Goal: Task Accomplishment & Management: Manage account settings

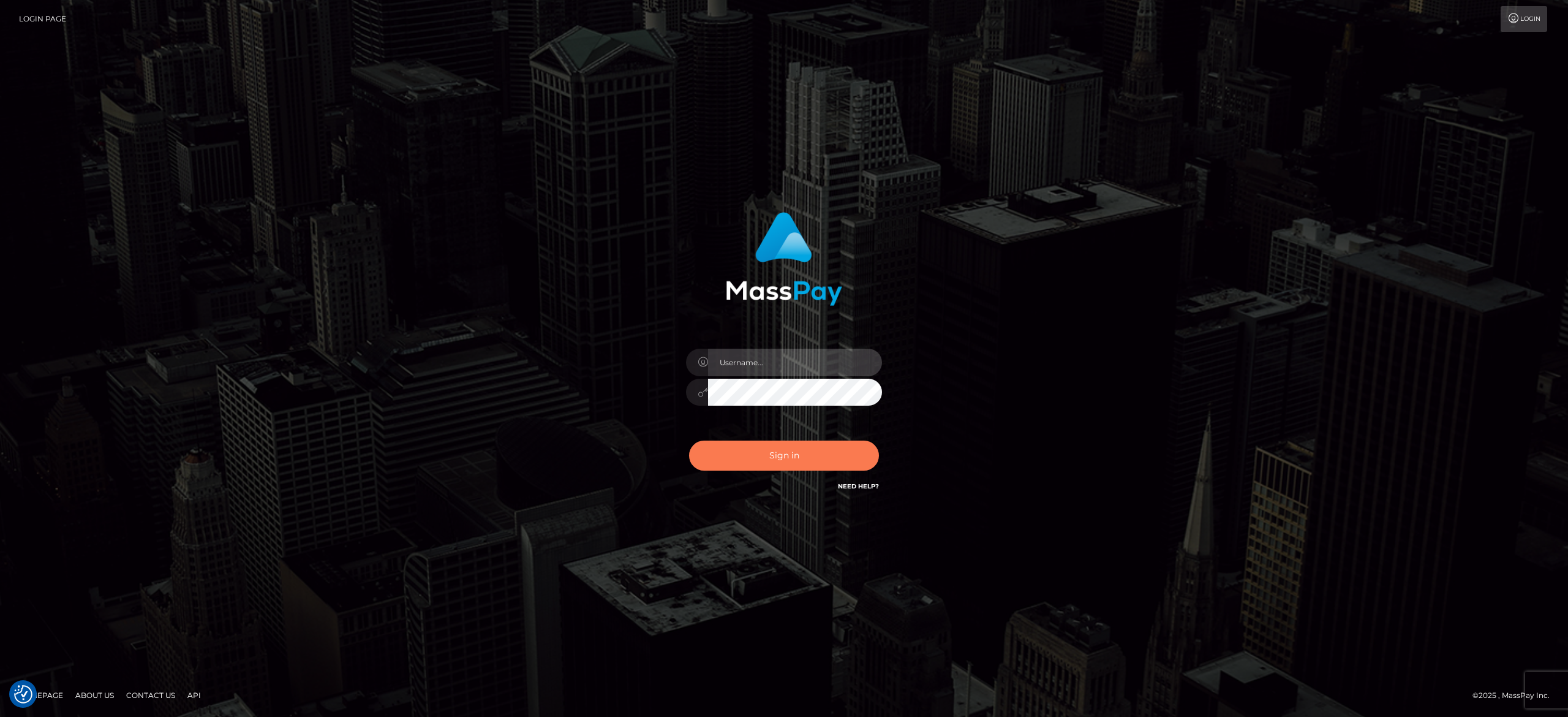
type input "[PERSON_NAME].[PERSON_NAME]"
click at [779, 466] on button "Sign in" at bounding box center [784, 455] width 190 height 30
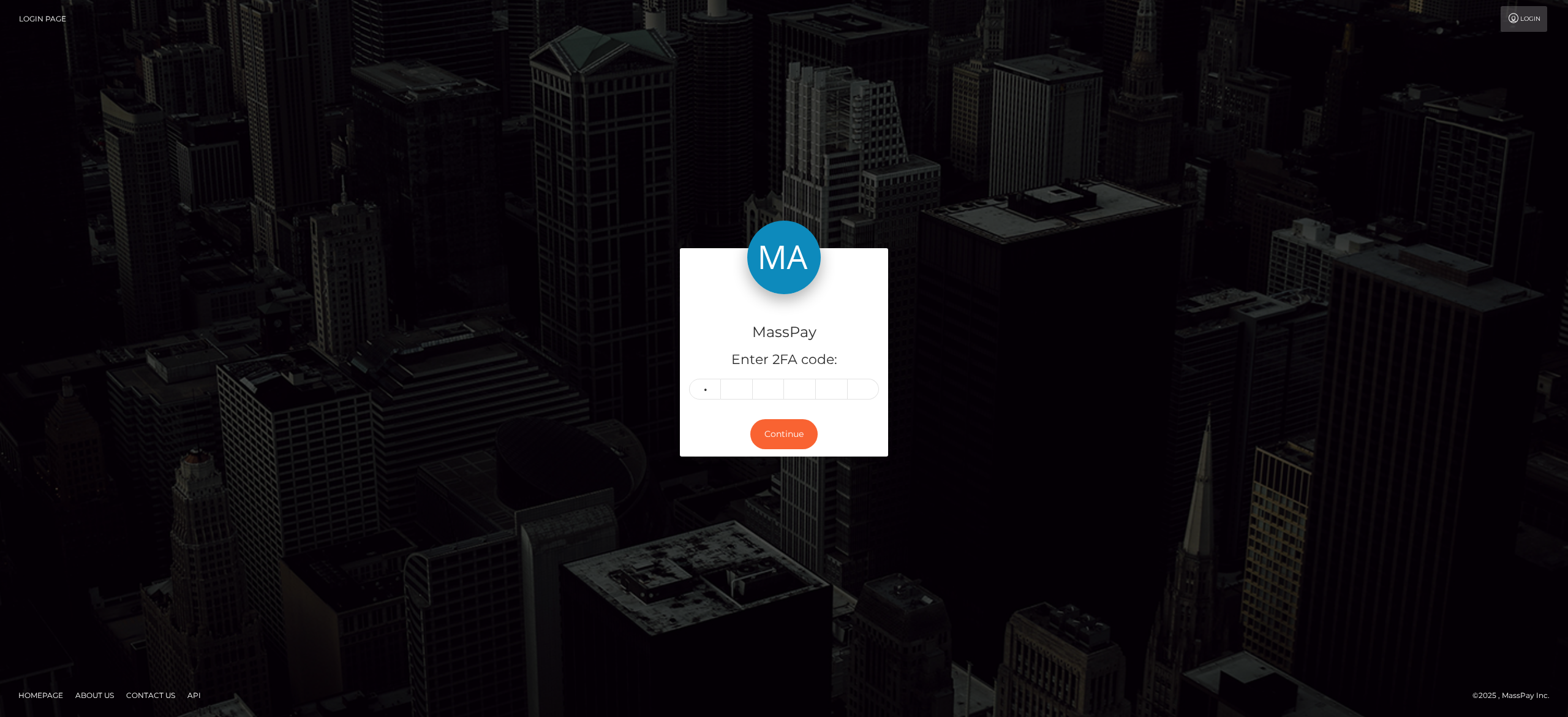
type input "7"
type input "9"
type input "1"
type input "3"
type input "1"
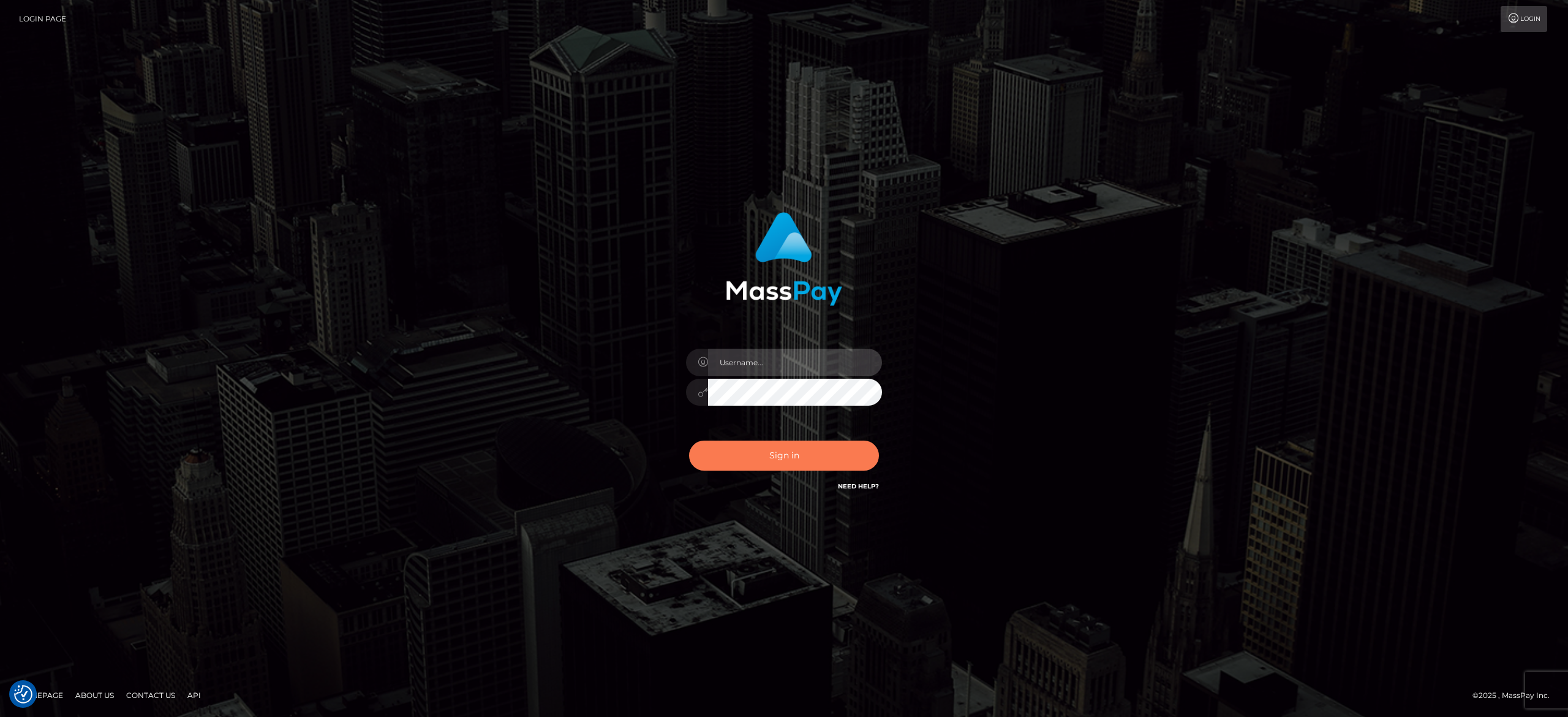
type input "[PERSON_NAME].[PERSON_NAME]"
click at [791, 461] on button "Sign in" at bounding box center [784, 455] width 190 height 30
type input "[PERSON_NAME].[PERSON_NAME]"
click at [791, 461] on button "Sign in" at bounding box center [784, 455] width 190 height 30
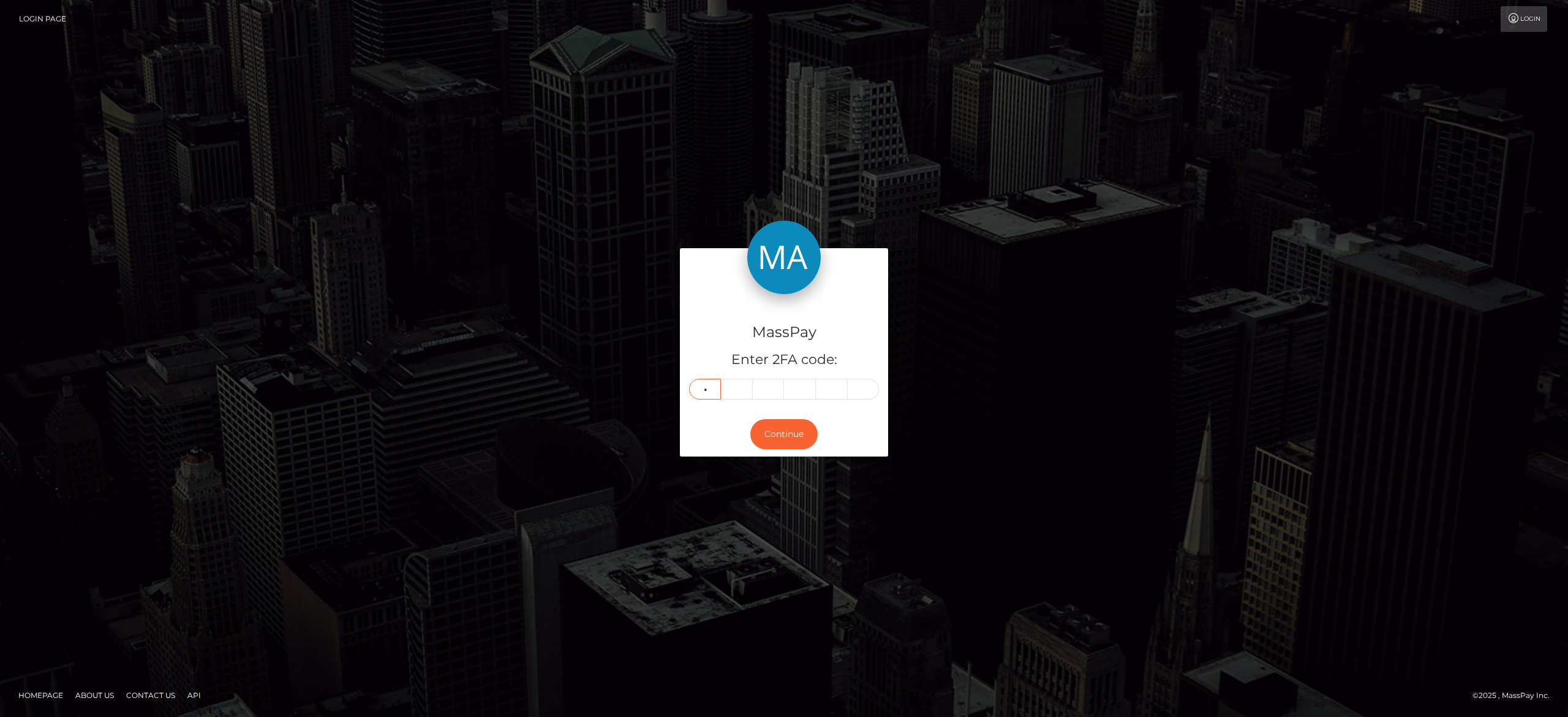
type input "1"
type input "9"
type input "1"
type input "6"
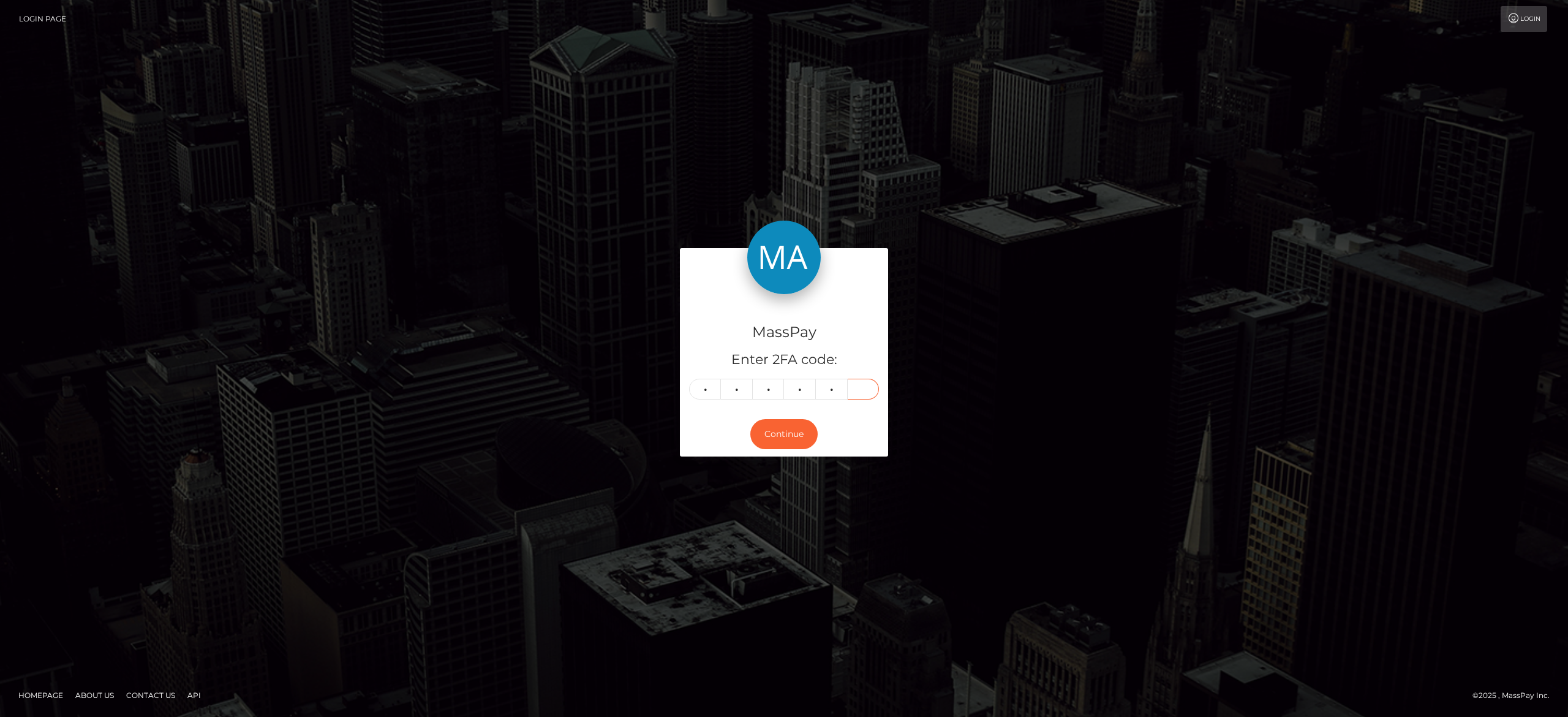
type input "2"
